Goal: Complete application form: Complete application form

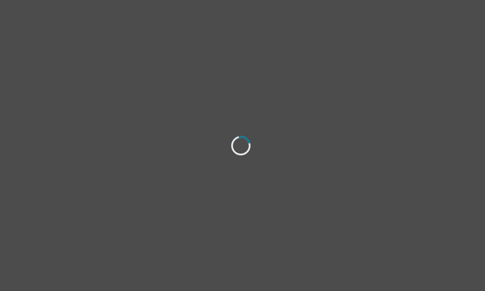
select select "[DEMOGRAPHIC_DATA]"
select select "she/her"
select select "Divorced"
select select "Bachelor degree"
select select "Friend"
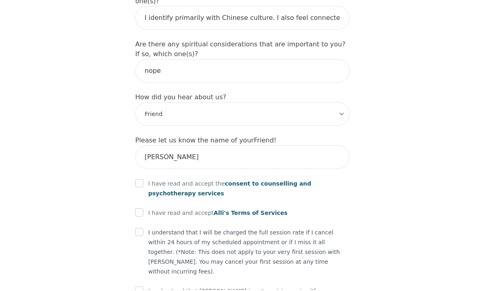
scroll to position [989, 0]
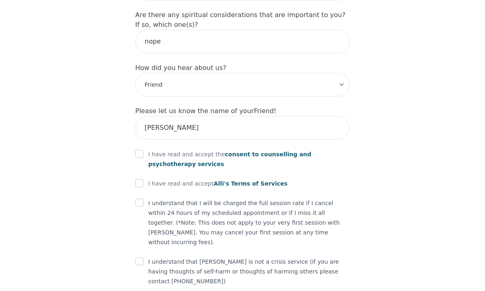
click at [142, 150] on input "checkbox" at bounding box center [139, 154] width 8 height 8
checkbox input "true"
click at [142, 179] on input "checkbox" at bounding box center [139, 183] width 8 height 8
checkbox input "true"
click at [138, 198] on input "checkbox" at bounding box center [139, 202] width 8 height 8
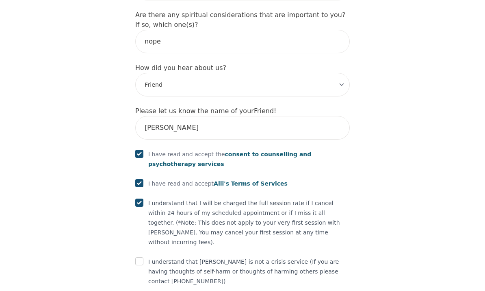
checkbox input "true"
click at [142, 198] on div "I understand that I will be charged the full session rate if I cancel within 24…" at bounding box center [242, 222] width 215 height 49
click at [141, 257] on input "checkbox" at bounding box center [139, 261] width 8 height 8
checkbox input "true"
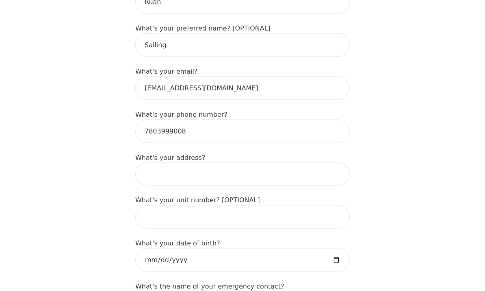
click at [310, 167] on input at bounding box center [242, 174] width 215 height 23
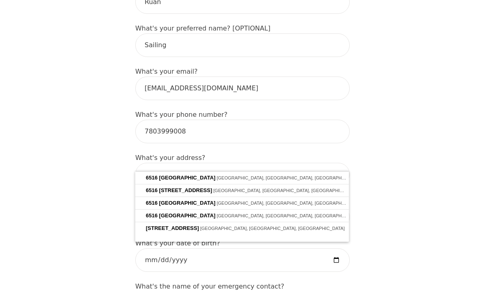
type input "6516 12ave"
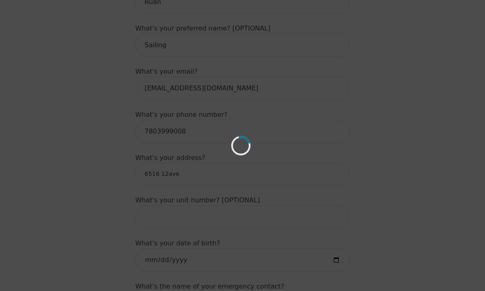
click at [322, 181] on div "Loading..." at bounding box center [242, 145] width 485 height 291
click at [353, 157] on div "Loading..." at bounding box center [242, 145] width 485 height 291
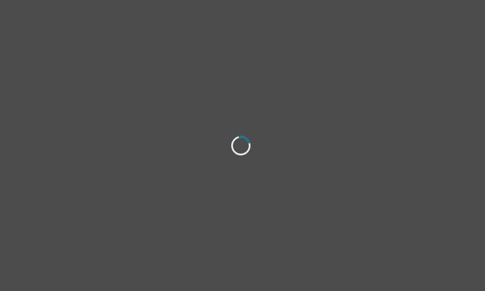
select select "[DEMOGRAPHIC_DATA]"
select select "she/her"
select select "Divorced"
select select "Bachelor degree"
select select "Friend"
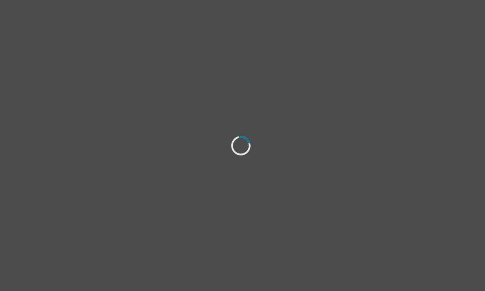
select select "[DEMOGRAPHIC_DATA]"
select select "she/her"
select select "Divorced"
select select "Bachelor degree"
select select "Friend"
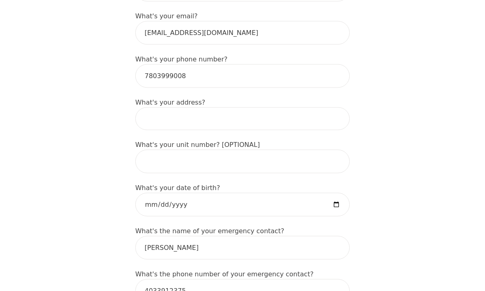
scroll to position [271, 0]
click at [304, 109] on input at bounding box center [242, 118] width 215 height 23
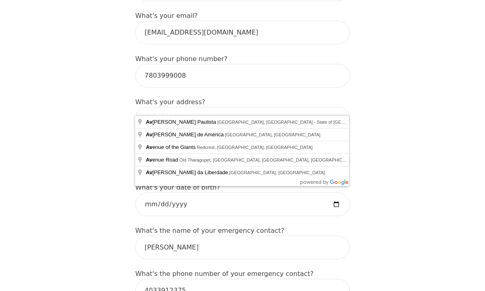
type input "A"
type input "6516 ave"
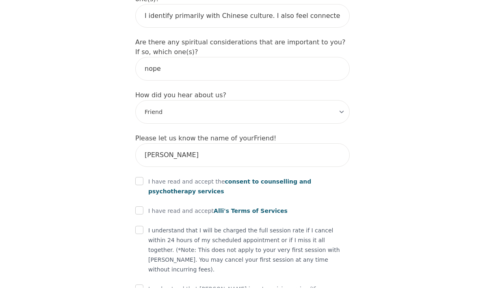
scroll to position [989, 0]
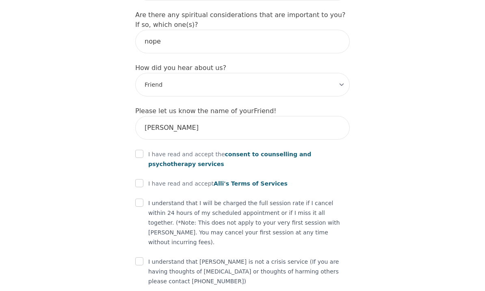
click at [143, 150] on input "checkbox" at bounding box center [139, 154] width 8 height 8
checkbox input "true"
click at [140, 179] on input "checkbox" at bounding box center [139, 183] width 8 height 8
checkbox input "true"
click at [140, 198] on input "checkbox" at bounding box center [139, 202] width 8 height 8
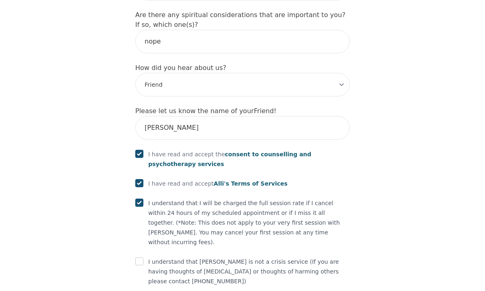
checkbox input "true"
click at [141, 257] on input "checkbox" at bounding box center [139, 261] width 8 height 8
checkbox input "true"
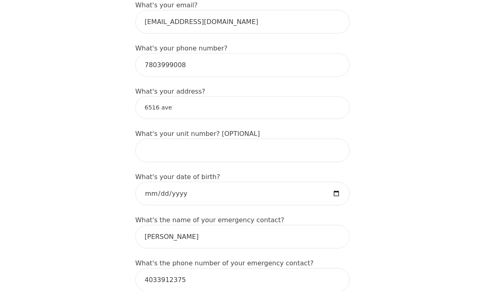
scroll to position [247, 0]
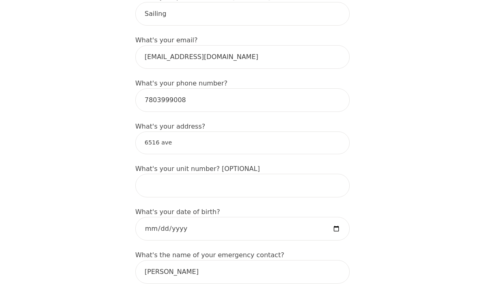
click at [325, 131] on input "6516 ave" at bounding box center [242, 142] width 215 height 23
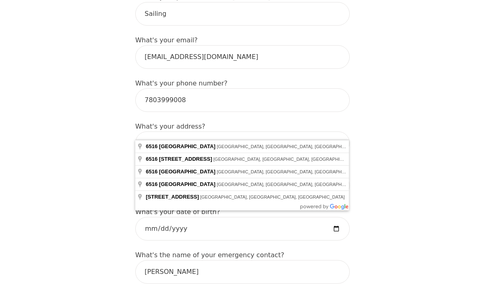
type input "6516 12 Ave NW, Edmonton, AB T6L 2G1, Canada"
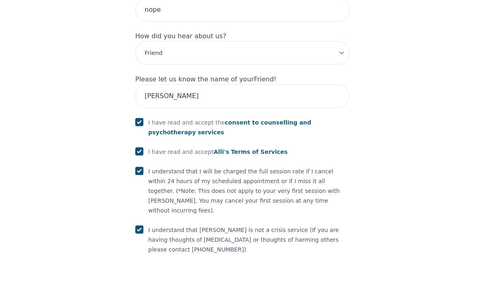
scroll to position [1020, 0]
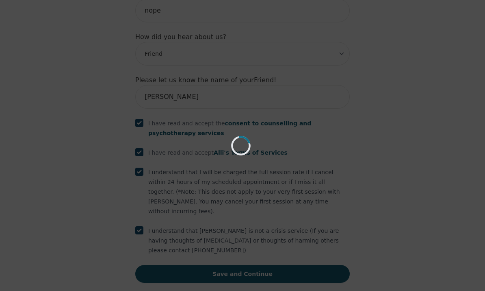
scroll to position [989, 0]
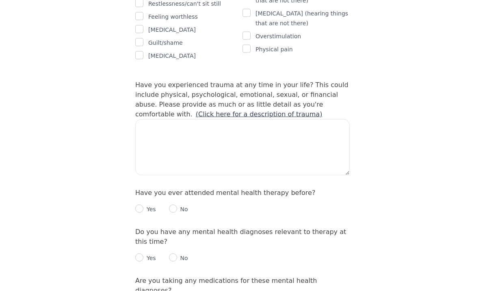
scroll to position [752, 0]
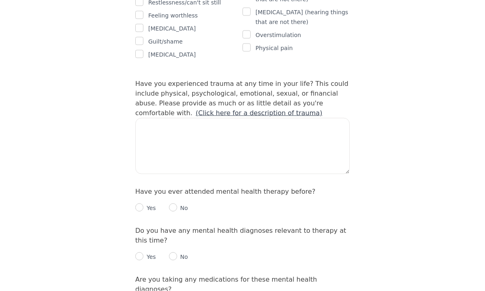
click at [139, 203] on input "radio" at bounding box center [139, 207] width 8 height 8
radio input "true"
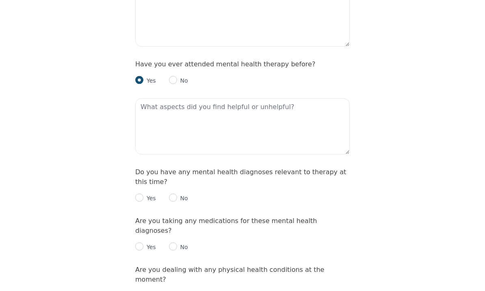
scroll to position [882, 0]
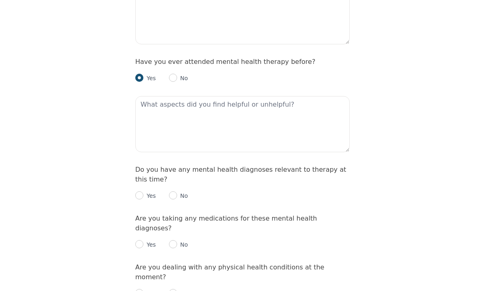
click at [167, 184] on div "Yes No" at bounding box center [242, 192] width 215 height 16
click at [169, 191] on input "radio" at bounding box center [173, 195] width 8 height 8
radio input "true"
click at [176, 240] on input "radio" at bounding box center [173, 244] width 8 height 8
radio input "true"
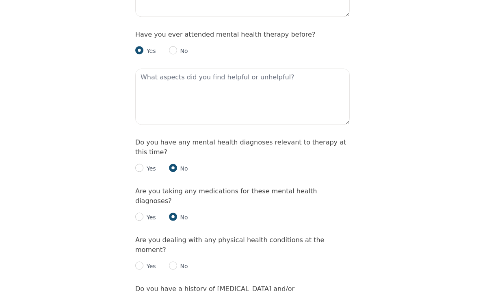
scroll to position [909, 0]
click at [171, 254] on div "Yes No" at bounding box center [242, 262] width 215 height 16
click at [169, 254] on div "Yes No" at bounding box center [242, 262] width 215 height 16
click at [175, 261] on input "radio" at bounding box center [173, 265] width 8 height 8
radio input "true"
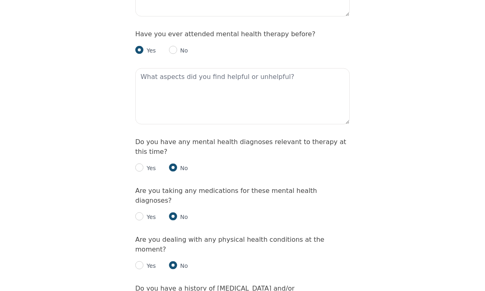
scroll to position [910, 0]
radio input "true"
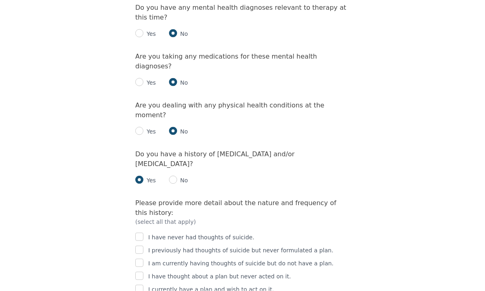
scroll to position [1044, 0]
checkbox input "true"
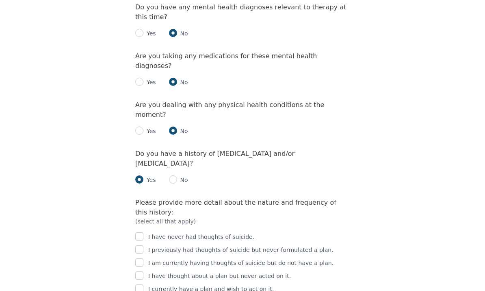
checkbox input "true"
checkbox input "false"
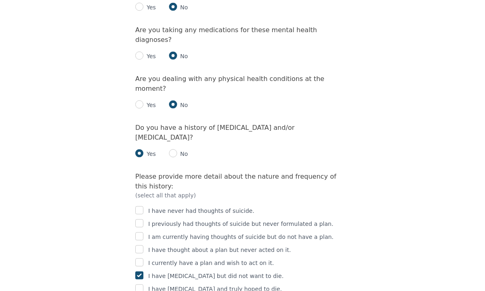
scroll to position [1070, 0]
click at [141, 219] on input "checkbox" at bounding box center [139, 223] width 8 height 8
checkbox input "true"
click at [139, 271] on input "checkbox" at bounding box center [139, 275] width 8 height 8
checkbox input "false"
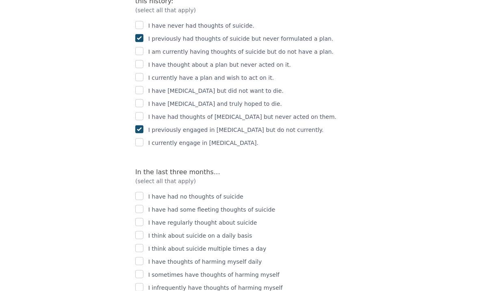
click at [142, 192] on input "checkbox" at bounding box center [139, 196] width 8 height 8
checkbox input "true"
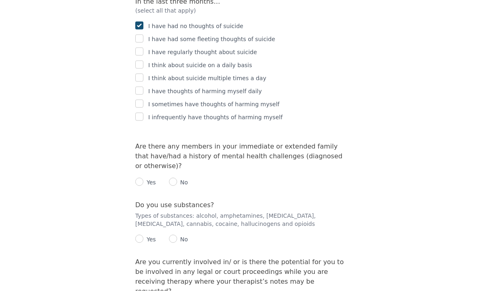
scroll to position [1426, 0]
click at [141, 177] on input "radio" at bounding box center [139, 181] width 8 height 8
radio input "true"
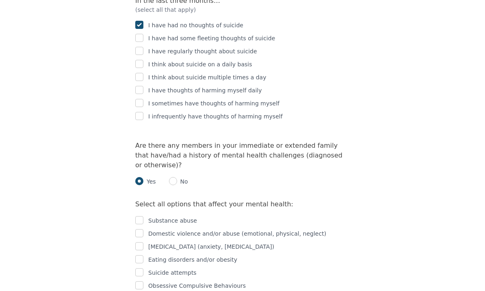
click at [139, 242] on input "checkbox" at bounding box center [139, 246] width 8 height 8
checkbox input "true"
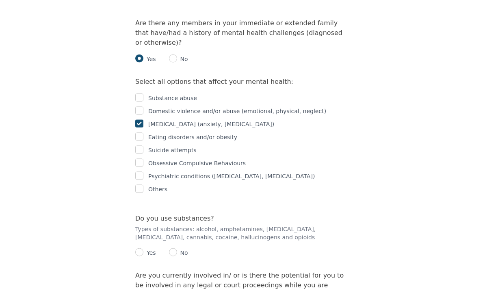
scroll to position [1549, 0]
click at [176, 248] on input "radio" at bounding box center [173, 252] width 8 height 8
radio input "true"
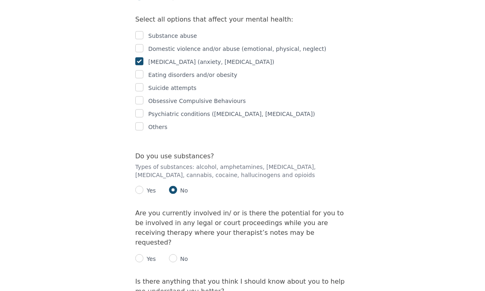
scroll to position [1611, 0]
click at [175, 254] on input "radio" at bounding box center [173, 258] width 8 height 8
radio input "true"
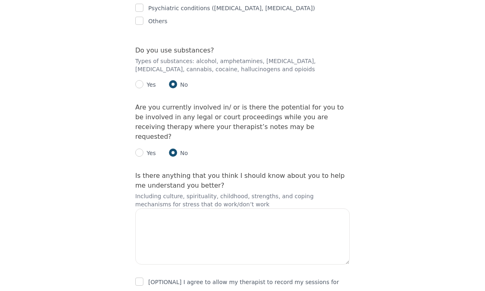
scroll to position [1745, 0]
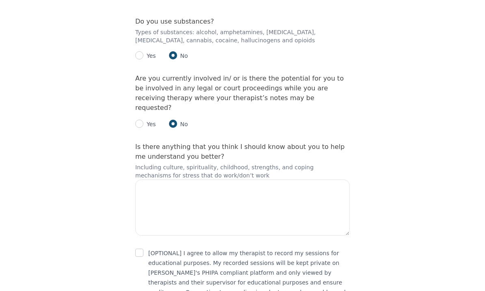
click at [140, 248] on input "checkbox" at bounding box center [139, 252] width 8 height 8
checkbox input "true"
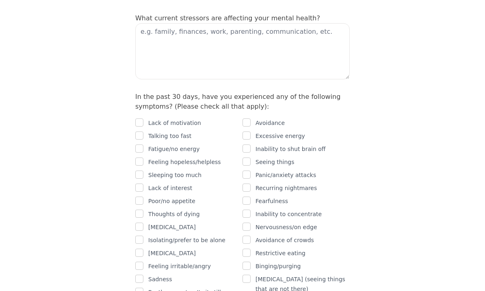
scroll to position [461, 0]
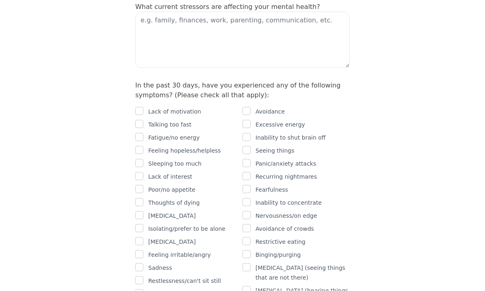
click at [142, 107] on input "checkbox" at bounding box center [139, 111] width 8 height 8
checkbox input "true"
click at [247, 106] on input "checkbox" at bounding box center [247, 110] width 8 height 8
checkbox input "true"
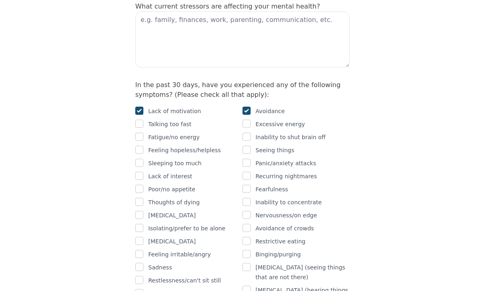
click at [250, 133] on input "checkbox" at bounding box center [247, 137] width 8 height 8
checkbox input "true"
click at [141, 172] on input "checkbox" at bounding box center [139, 176] width 8 height 8
checkbox input "true"
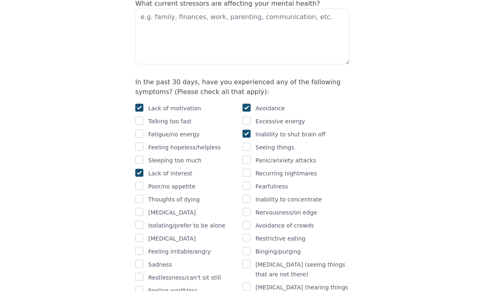
scroll to position [478, 0]
click at [138, 285] on input "checkbox" at bounding box center [139, 289] width 8 height 8
checkbox input "true"
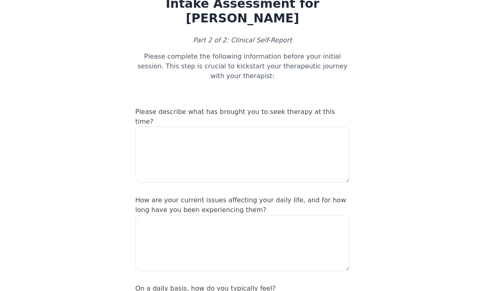
scroll to position [0, 0]
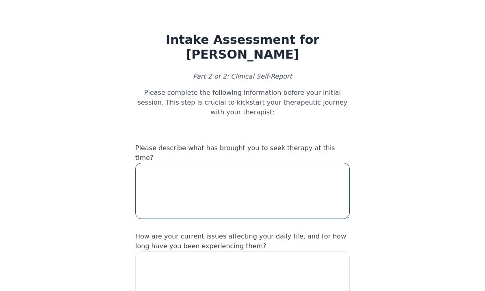
click at [306, 163] on textarea at bounding box center [242, 191] width 215 height 56
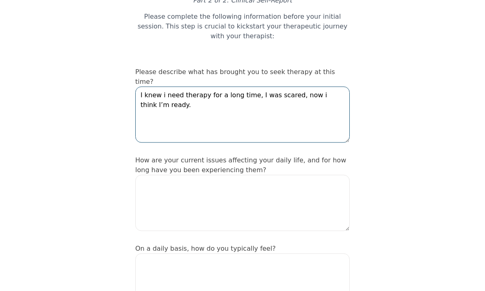
scroll to position [106, 0]
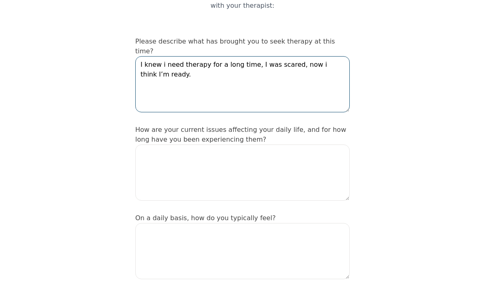
type textarea "I knew i need therapy for a long time, I was scared, now i think I’m ready."
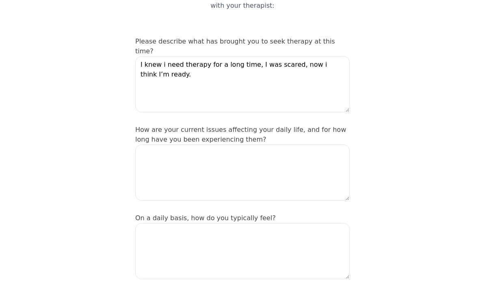
click at [280, 144] on textarea at bounding box center [242, 172] width 215 height 56
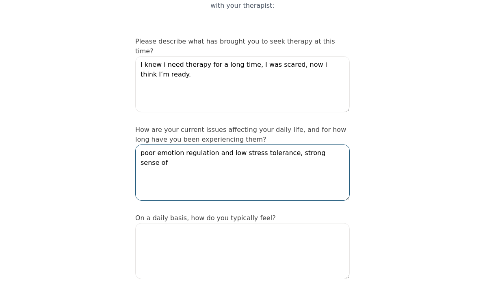
click at [222, 144] on textarea "poor emotion regulation and low stress tolerance, strong sense of" at bounding box center [242, 172] width 215 height 56
click at [337, 144] on textarea "poor emotion regulation, low stress tolerance, strong sense of" at bounding box center [242, 172] width 215 height 56
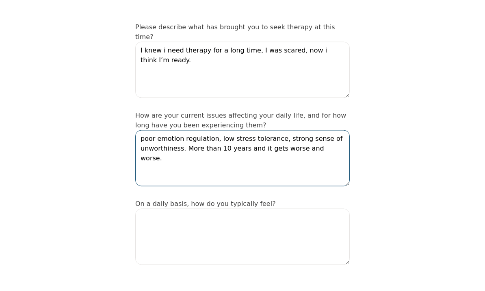
scroll to position [121, 0]
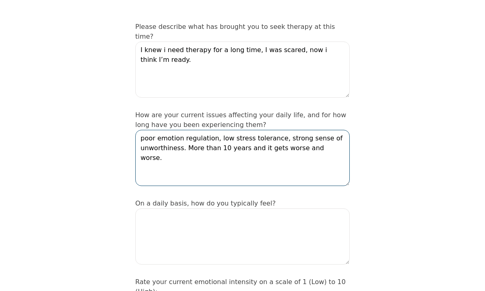
type textarea "poor emotion regulation, low stress tolerance, strong sense of unworthiness. Mo…"
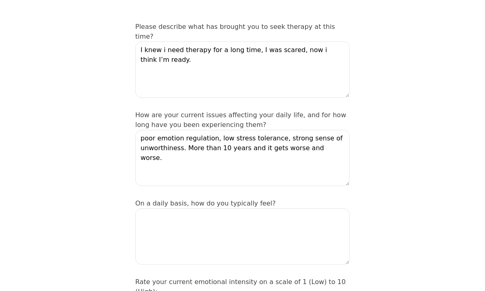
click at [294, 208] on textarea at bounding box center [242, 236] width 215 height 56
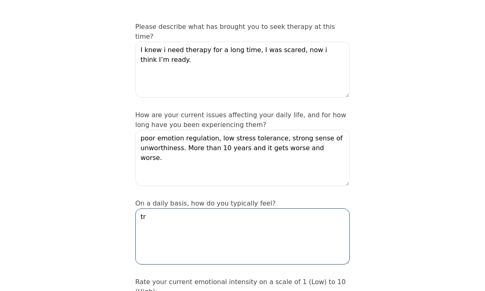
type textarea "t"
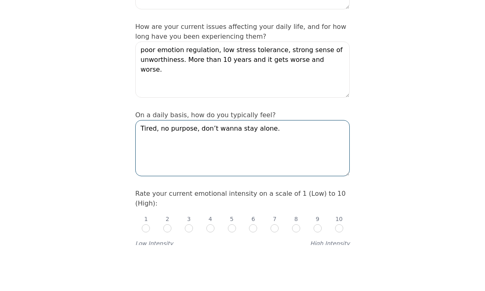
scroll to position [176, 0]
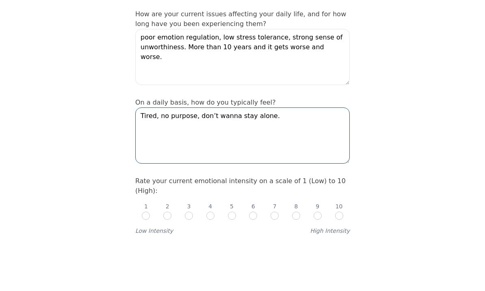
type textarea "Tired, no purpose, don’t wanna stay alone."
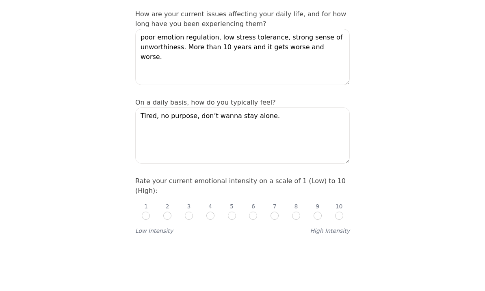
click at [276, 257] on input "radio" at bounding box center [275, 261] width 8 height 8
radio input "true"
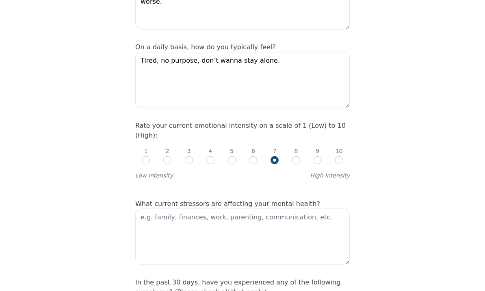
scroll to position [278, 0]
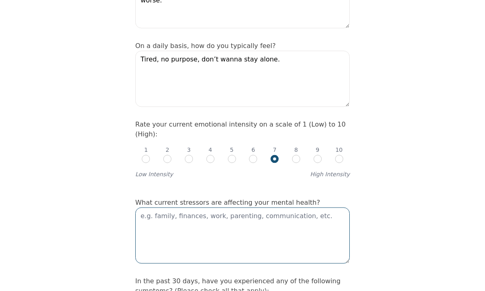
click at [308, 207] on textarea at bounding box center [242, 235] width 215 height 56
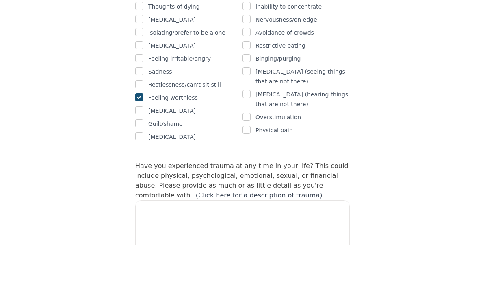
scroll to position [660, 0]
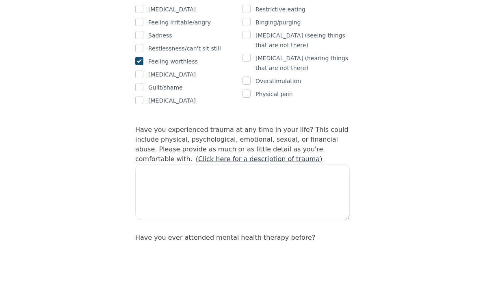
type textarea "unsettled life, finance, parenting, relationship"
click at [334, 210] on textarea at bounding box center [242, 238] width 215 height 56
click at [206, 201] on link "(Click here for a description of trauma)" at bounding box center [259, 205] width 127 height 8
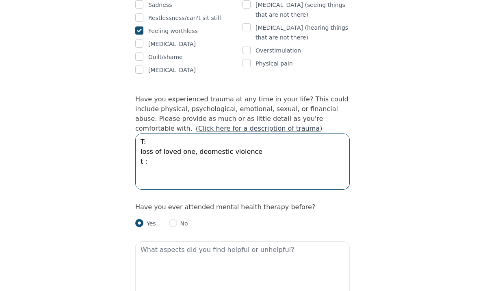
click at [307, 133] on textarea "T: loss of loved one, deomestic violence t：" at bounding box center [242, 161] width 215 height 56
click at [165, 133] on textarea "T: loss of loved one, deomestic violence" at bounding box center [242, 161] width 215 height 56
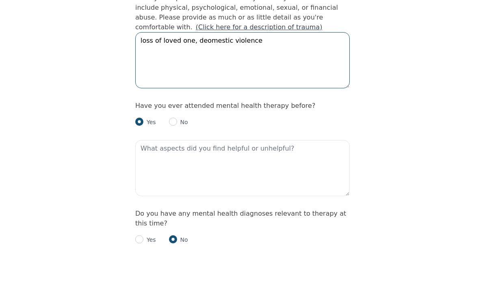
scroll to position [792, 0]
type textarea "loss of loved one, deomestic violence"
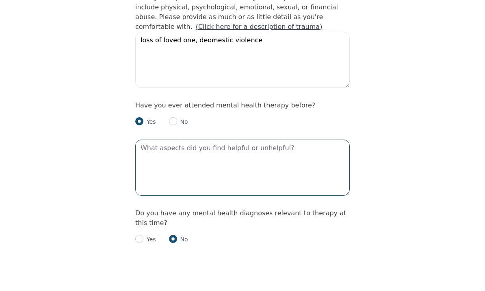
click at [230, 185] on textarea at bounding box center [242, 213] width 215 height 56
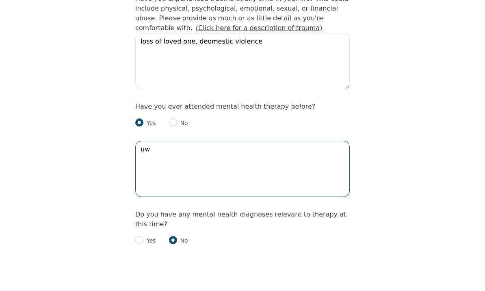
type textarea "u"
type textarea "ｉ"
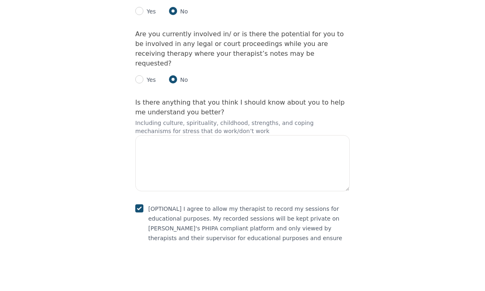
scroll to position [1745, 0]
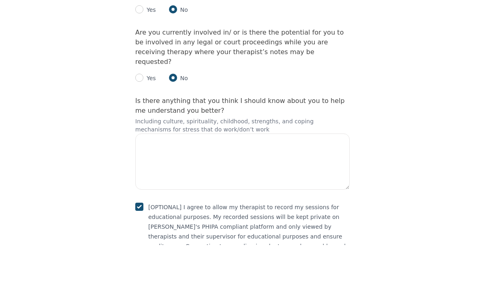
type textarea "I was introduced to IFS so I’m reading the book."
click at [313, 179] on textarea at bounding box center [242, 207] width 215 height 56
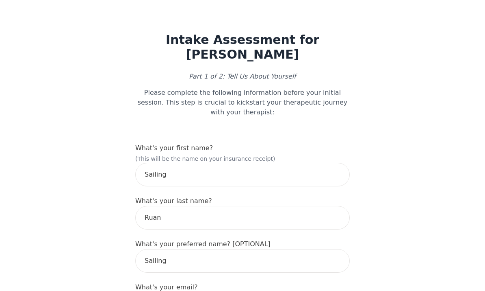
select select "[DEMOGRAPHIC_DATA]"
select select "she/her"
select select "Divorced"
select select "Bachelor degree"
select select "Friend"
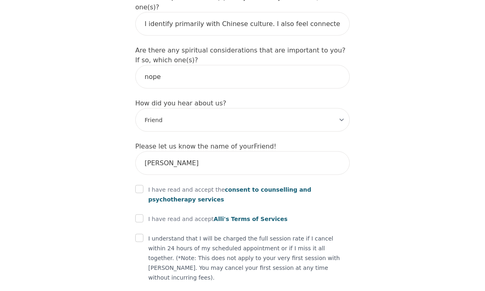
scroll to position [958, 0]
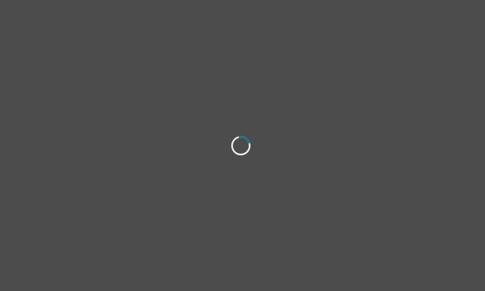
select select "[DEMOGRAPHIC_DATA]"
select select "she/her"
select select "Divorced"
select select "Bachelor degree"
select select "Friend"
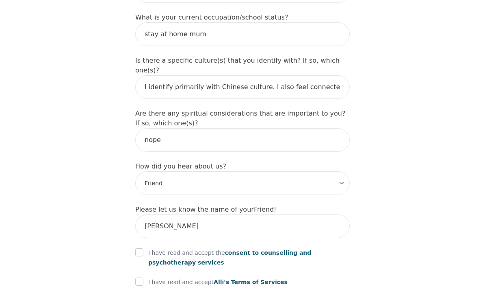
scroll to position [958, 0]
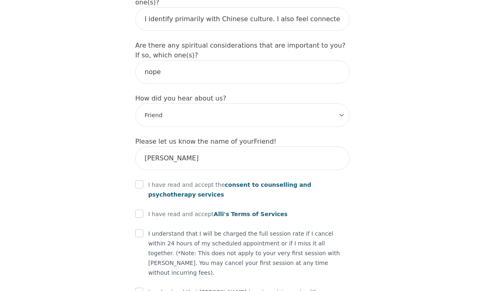
click at [143, 180] on input "checkbox" at bounding box center [139, 184] width 8 height 8
checkbox input "true"
click at [148, 209] on div "I have read and accept [PERSON_NAME]'s Terms of Services" at bounding box center [242, 214] width 215 height 10
click at [152, 228] on p "I understand that I will be charged the full session rate if I cancel within 24…" at bounding box center [249, 252] width 202 height 49
click at [143, 229] on input "checkbox" at bounding box center [139, 233] width 8 height 8
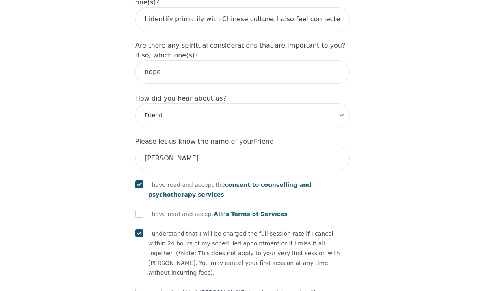
checkbox input "true"
click at [147, 209] on div "I have read and accept [PERSON_NAME]'s Terms of Services" at bounding box center [242, 214] width 215 height 10
click at [141, 287] on input "checkbox" at bounding box center [139, 291] width 8 height 8
checkbox input "true"
click at [143, 209] on input "checkbox" at bounding box center [139, 213] width 8 height 8
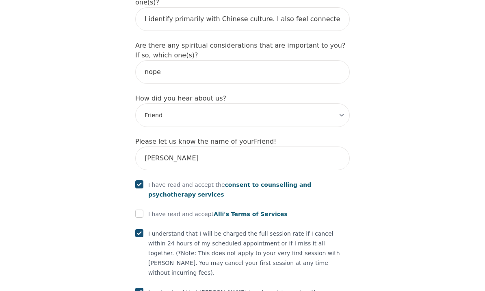
checkbox input "true"
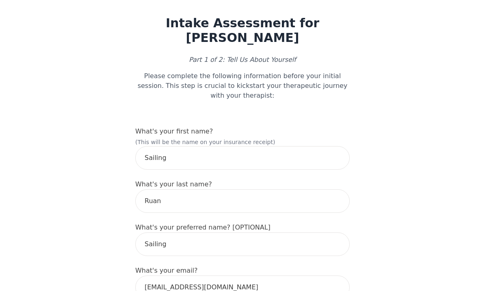
scroll to position [0, 0]
